Goal: Information Seeking & Learning: Learn about a topic

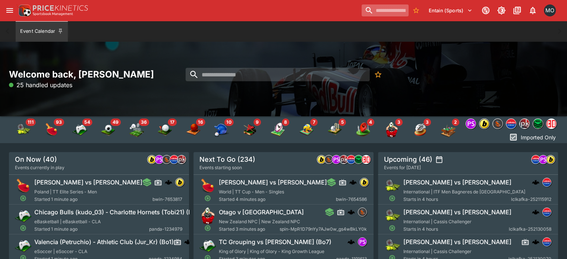
drag, startPoint x: 0, startPoint y: 0, endPoint x: 376, endPoint y: 10, distance: 376.2
click at [376, 10] on input "search" at bounding box center [385, 10] width 47 height 12
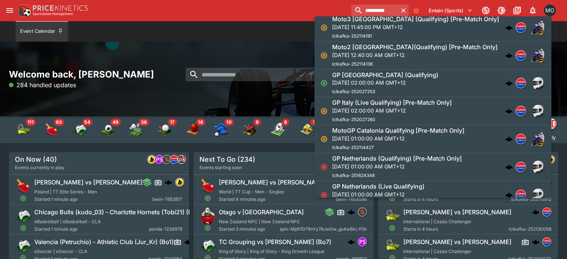
scroll to position [9, 0]
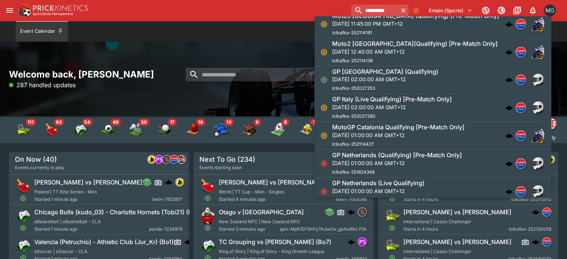
type input "**********"
click at [360, 76] on p "Sun, Sep 7, 2025, 02:00:00 AM GMT+12" at bounding box center [385, 79] width 106 height 8
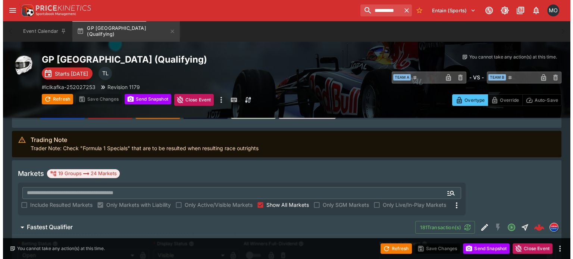
scroll to position [140, 0]
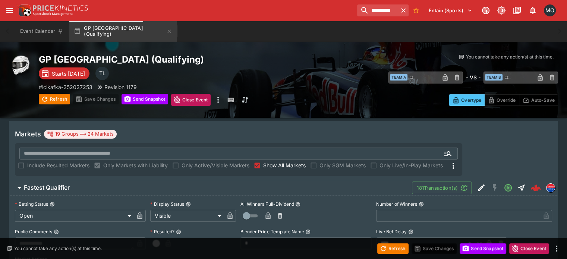
click at [477, 184] on icon "Edit Detail" at bounding box center [481, 188] width 9 height 9
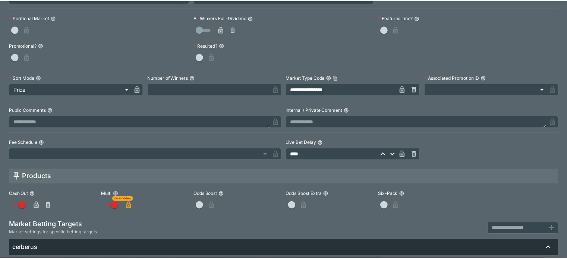
scroll to position [0, 0]
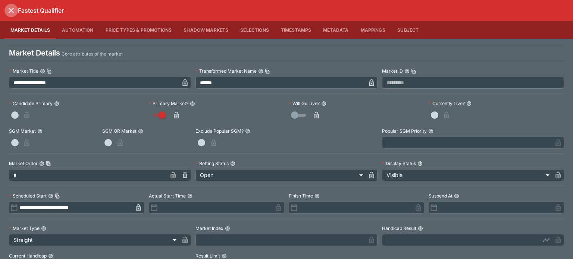
click at [8, 10] on icon "close" at bounding box center [11, 10] width 9 height 9
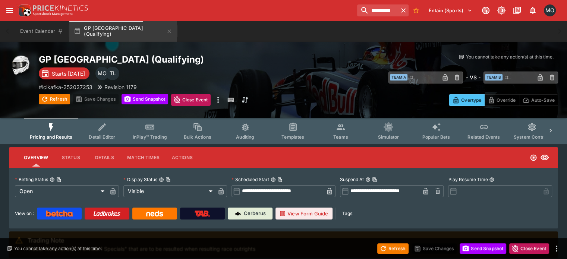
click at [303, 134] on button "Templates" at bounding box center [293, 131] width 48 height 26
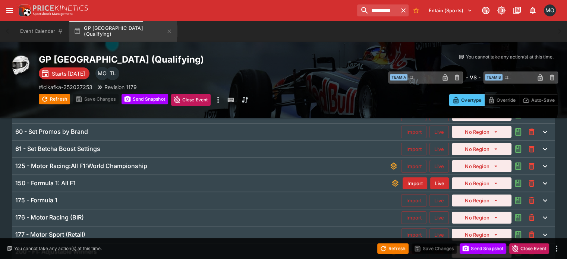
scroll to position [76, 0]
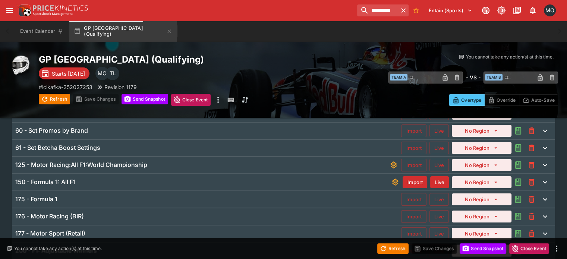
click at [203, 184] on div "150 - Formula 1: All F1" at bounding box center [203, 182] width 376 height 8
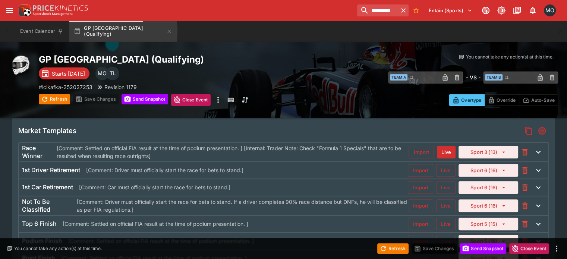
type input "**********"
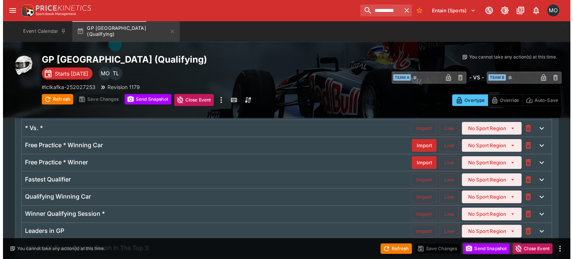
scroll to position [825, 0]
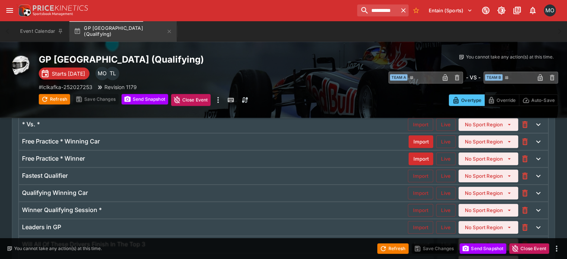
click at [301, 172] on div "Fastest Qualifier" at bounding box center [215, 176] width 386 height 8
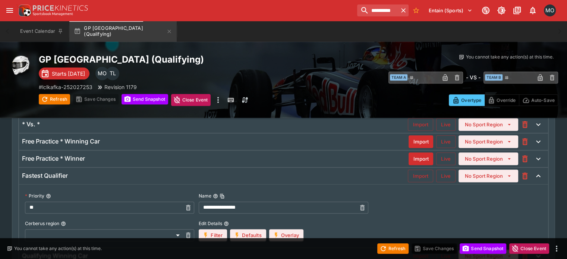
click at [289, 231] on button "Overlay" at bounding box center [286, 235] width 34 height 12
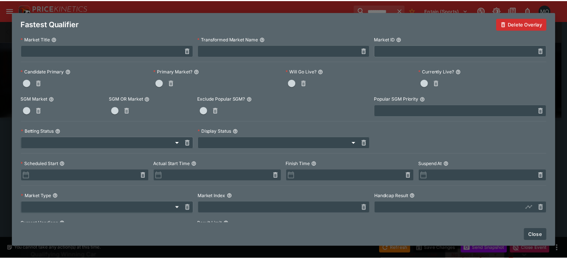
scroll to position [0, 0]
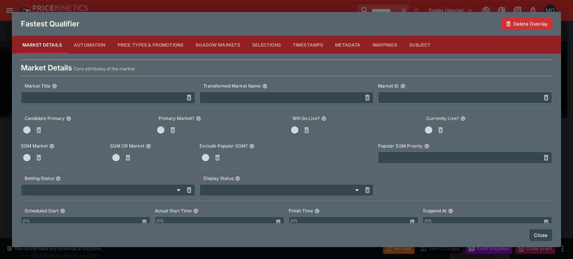
click at [539, 234] on button "Close" at bounding box center [540, 235] width 23 height 12
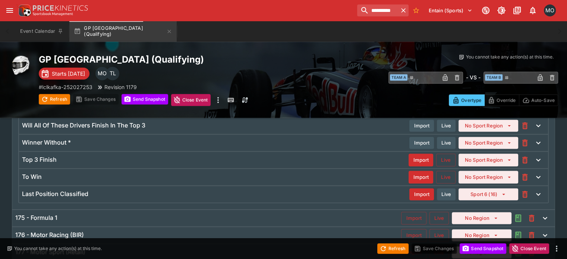
scroll to position [1047, 0]
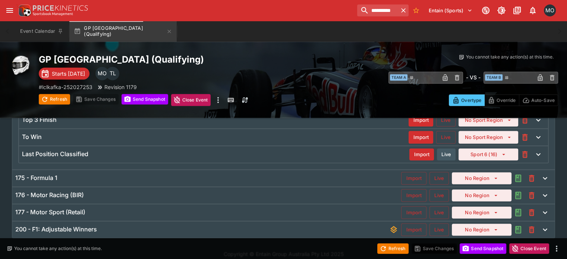
click at [233, 174] on div "175 - Formula 1" at bounding box center [208, 178] width 386 height 8
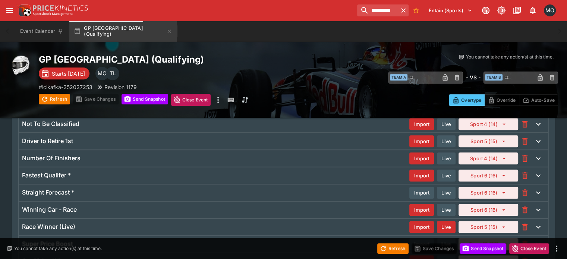
scroll to position [396, 0]
click at [71, 173] on h6 "Fastest Qualifer *" at bounding box center [46, 176] width 49 height 8
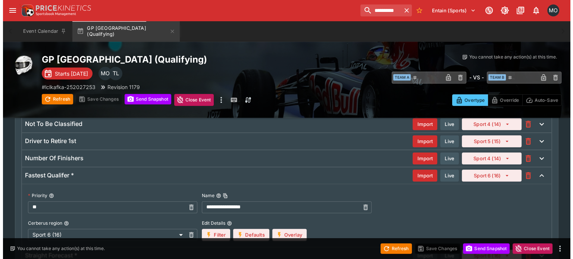
scroll to position [495, 0]
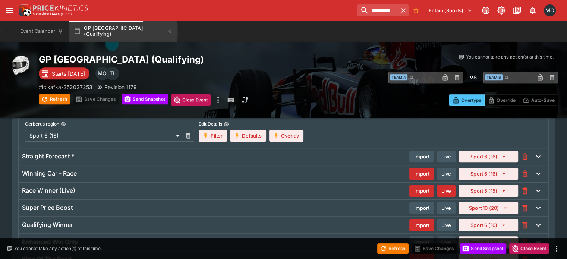
click at [292, 142] on div "**********" at bounding box center [283, 116] width 529 height 63
click at [292, 134] on button "Overlay" at bounding box center [286, 136] width 34 height 12
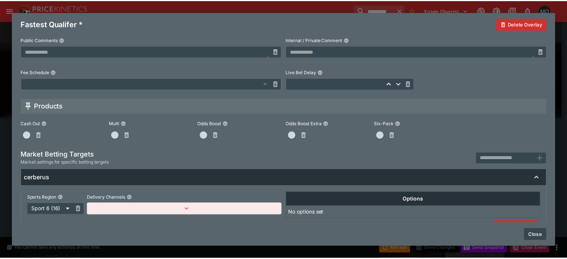
scroll to position [357, 0]
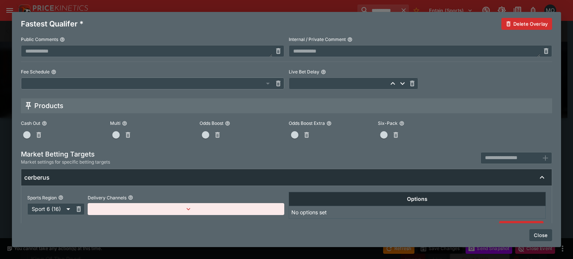
click at [538, 232] on button "Close" at bounding box center [540, 235] width 23 height 12
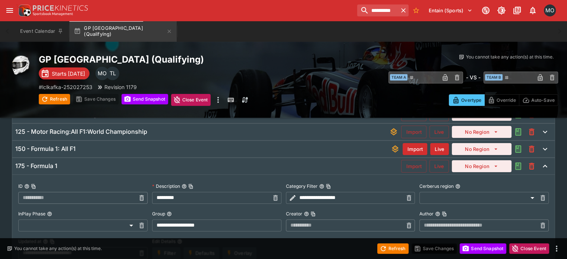
scroll to position [0, 0]
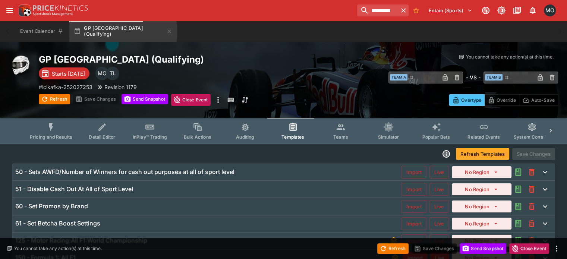
click at [56, 128] on icon "Event type filters" at bounding box center [51, 127] width 10 height 10
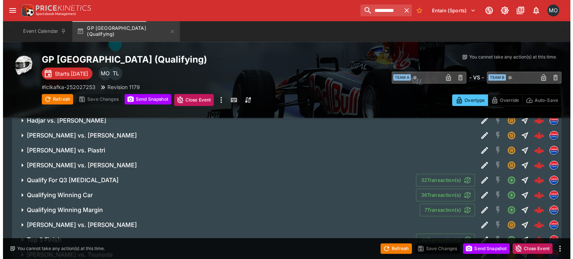
scroll to position [939, 0]
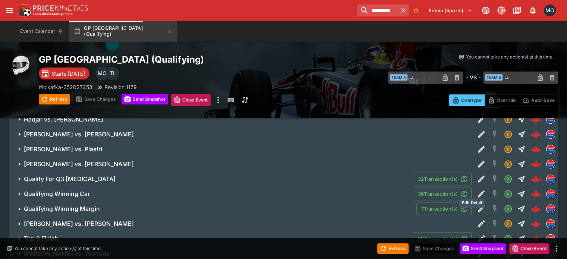
click at [477, 204] on icon "Edit Detail" at bounding box center [481, 208] width 9 height 9
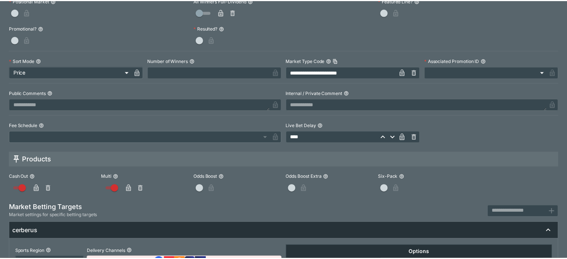
scroll to position [0, 0]
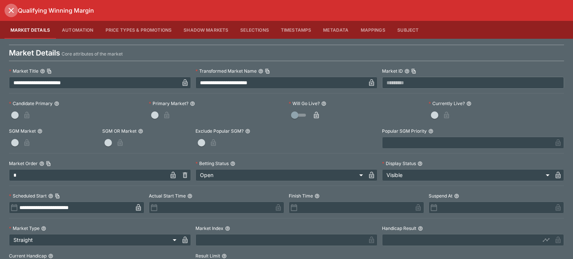
click at [14, 10] on icon "close" at bounding box center [11, 10] width 9 height 9
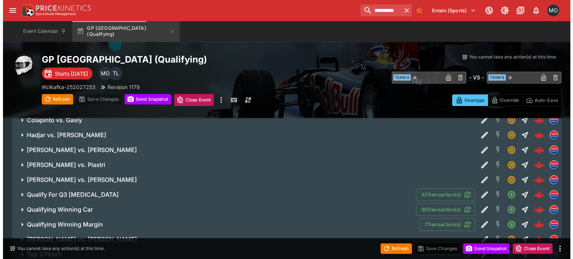
scroll to position [923, 0]
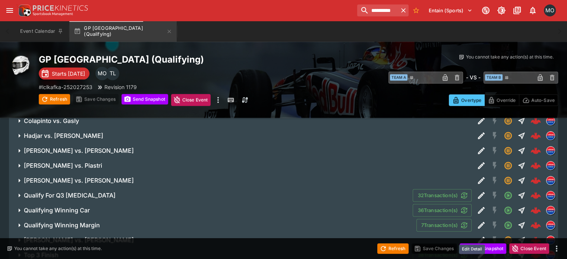
click at [477, 251] on icon "Edit Detail" at bounding box center [481, 255] width 9 height 9
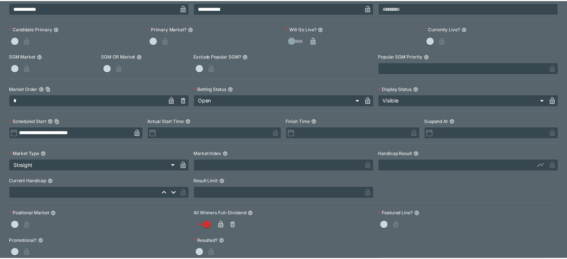
scroll to position [0, 0]
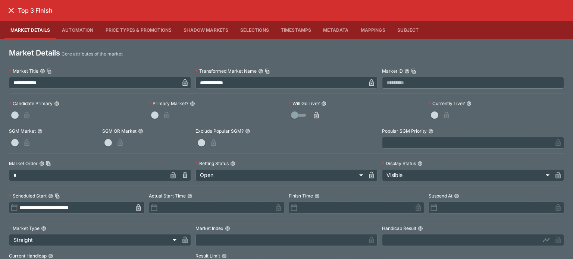
click at [10, 13] on icon "close" at bounding box center [11, 10] width 9 height 9
